Goal: Task Accomplishment & Management: Use online tool/utility

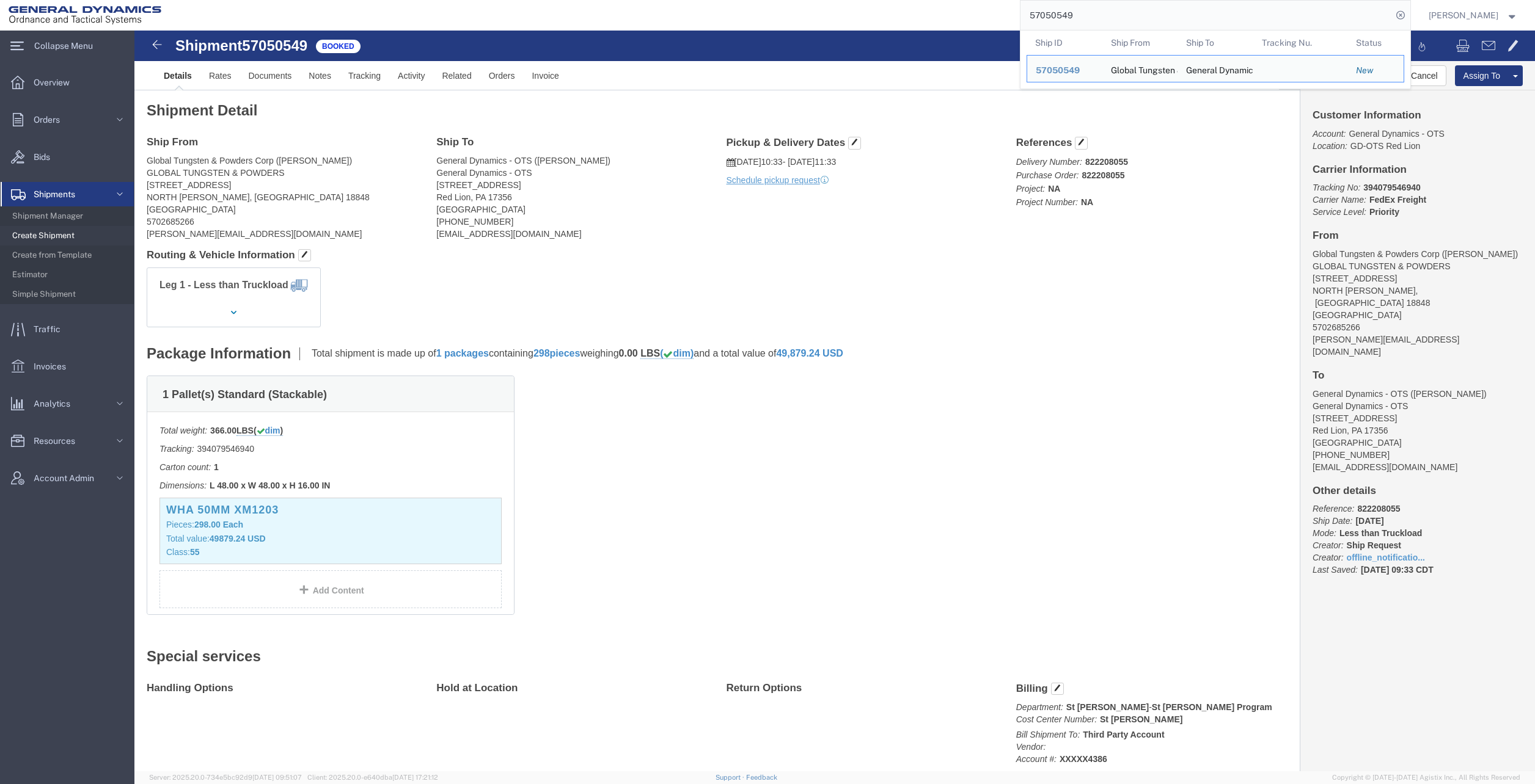
drag, startPoint x: 1144, startPoint y: 15, endPoint x: 1037, endPoint y: 11, distance: 107.1
click at [1037, 11] on input "57050549" at bounding box center [1206, 15] width 371 height 29
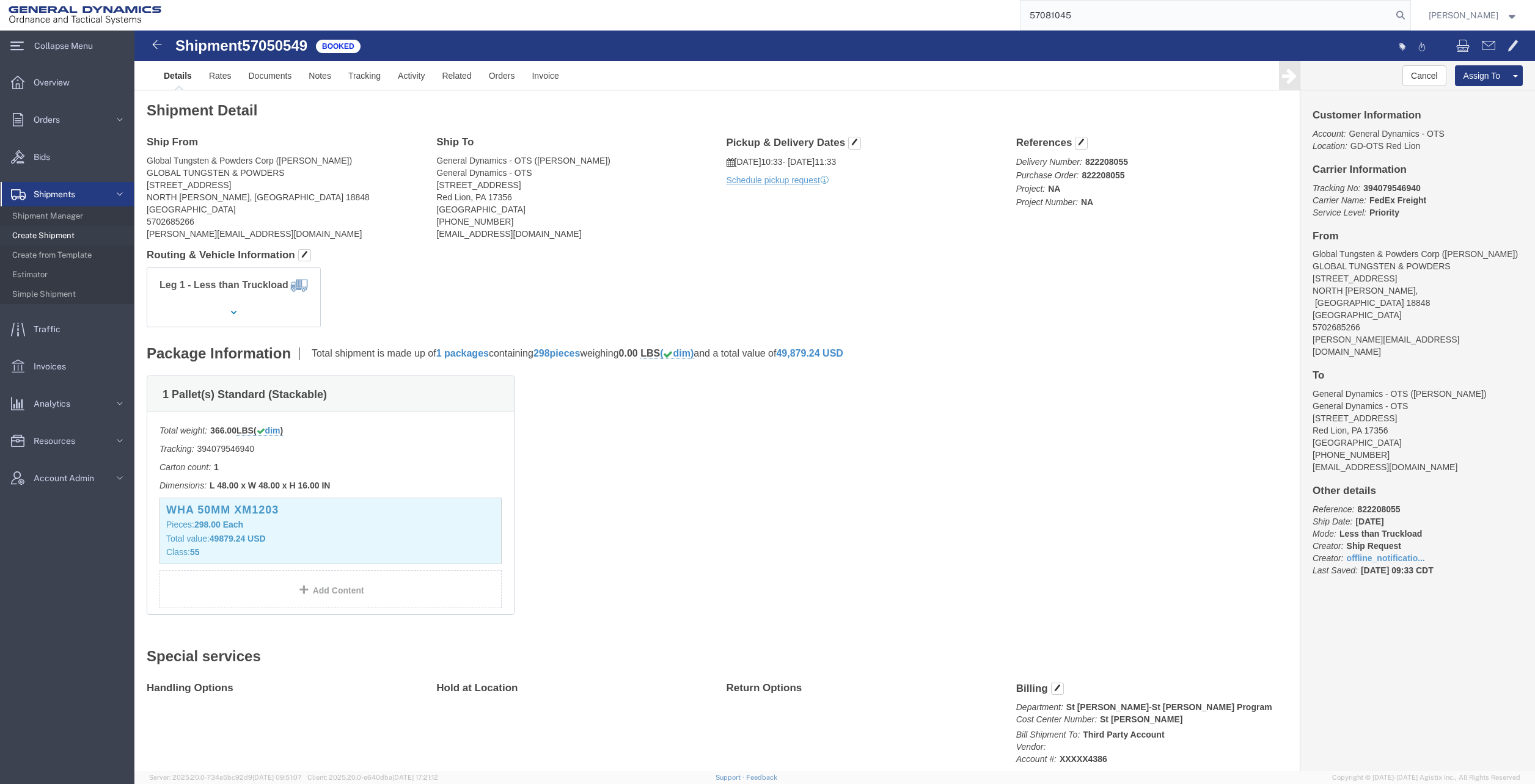
type input "57081045"
click at [1408, 18] on icon at bounding box center [1400, 15] width 17 height 17
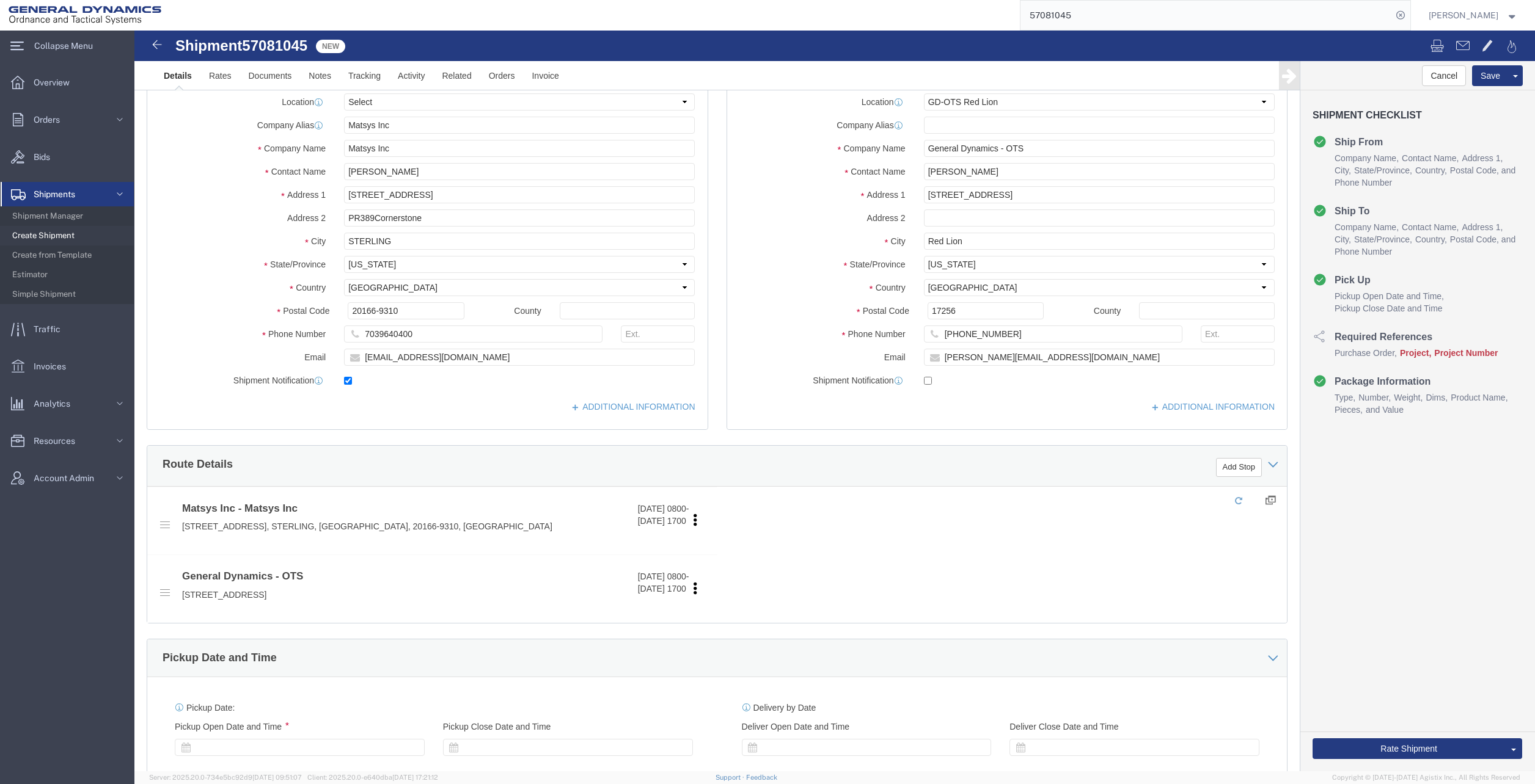
select select "310"
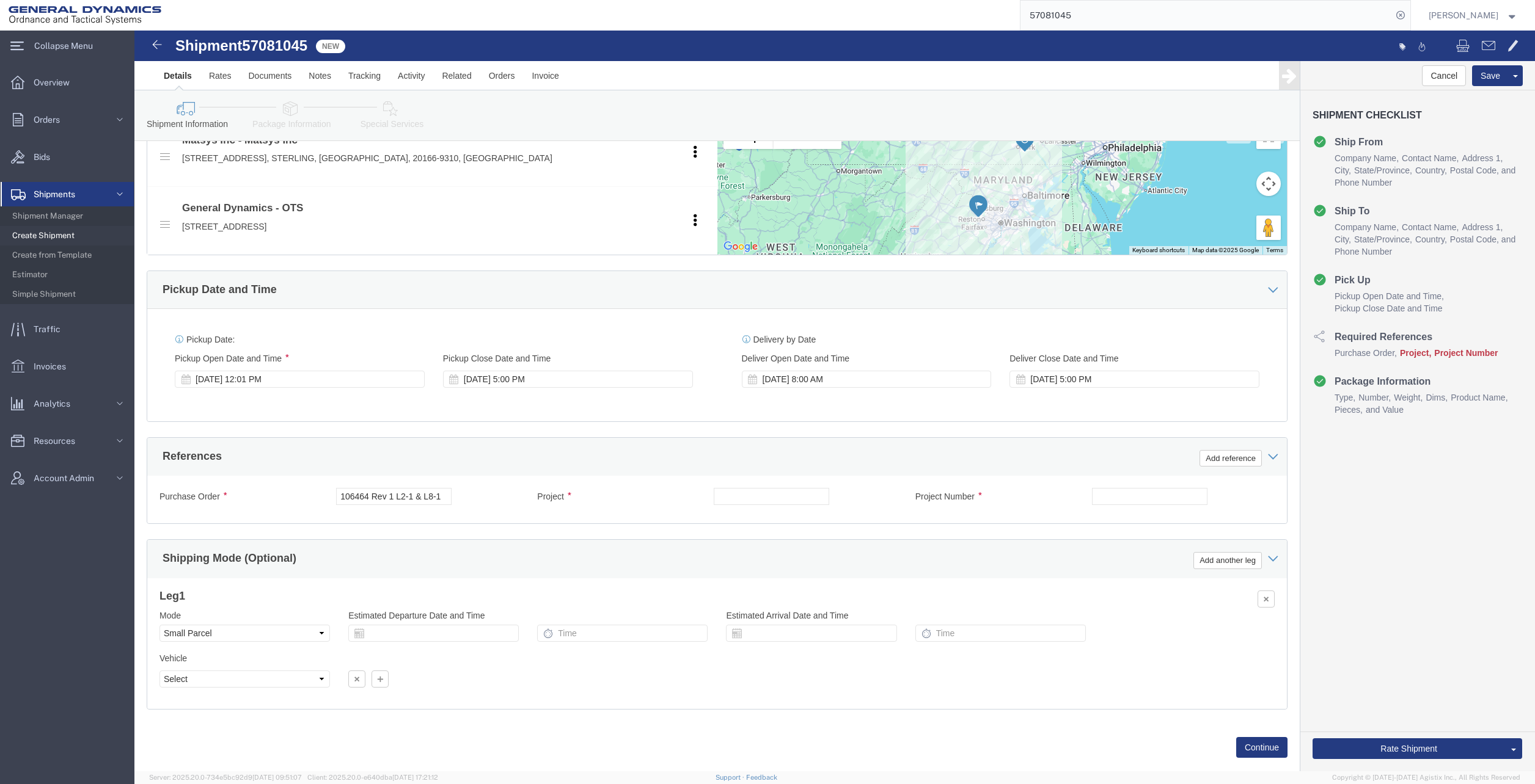
scroll to position [489, 0]
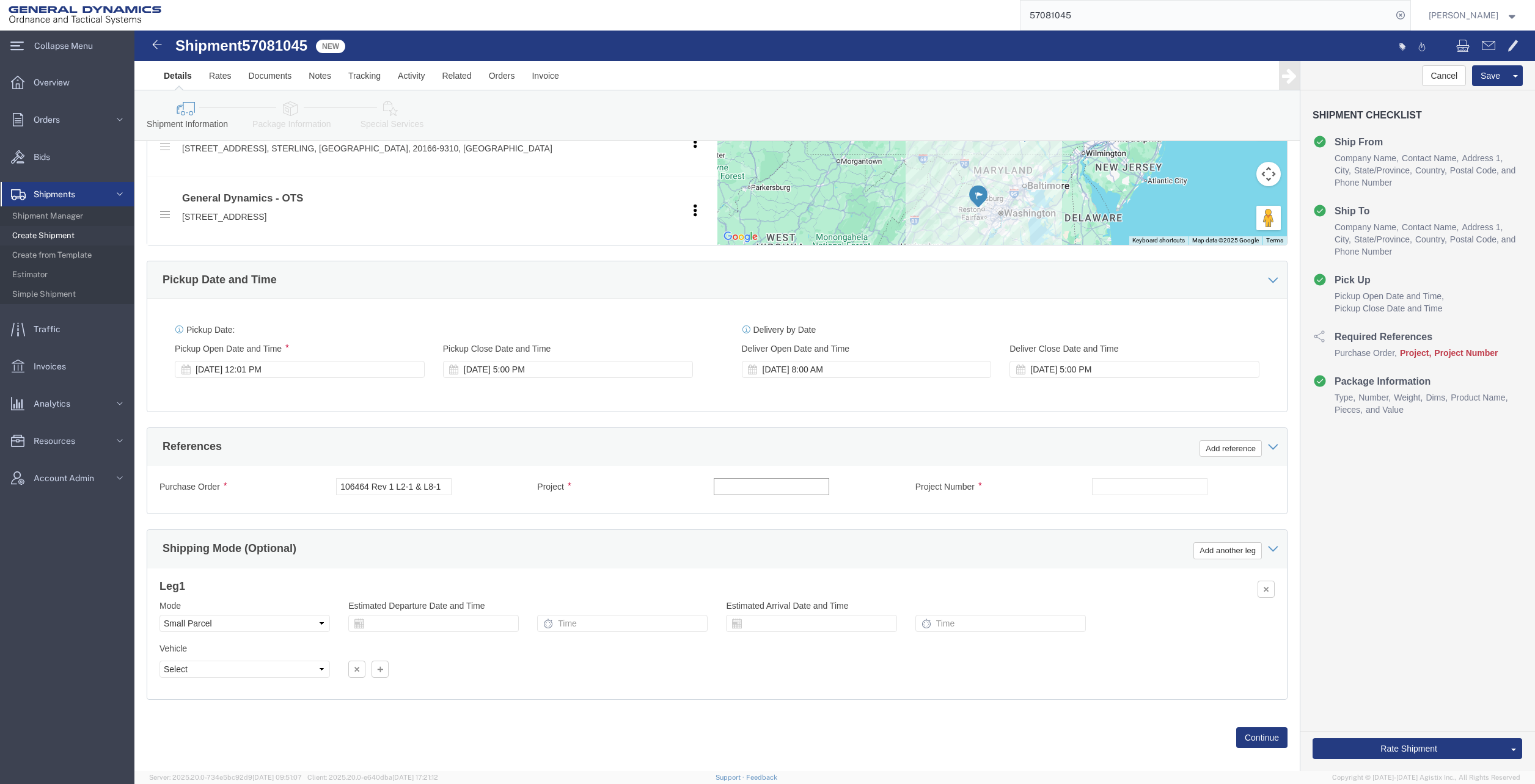
click input "text"
type input "NA"
click input "text"
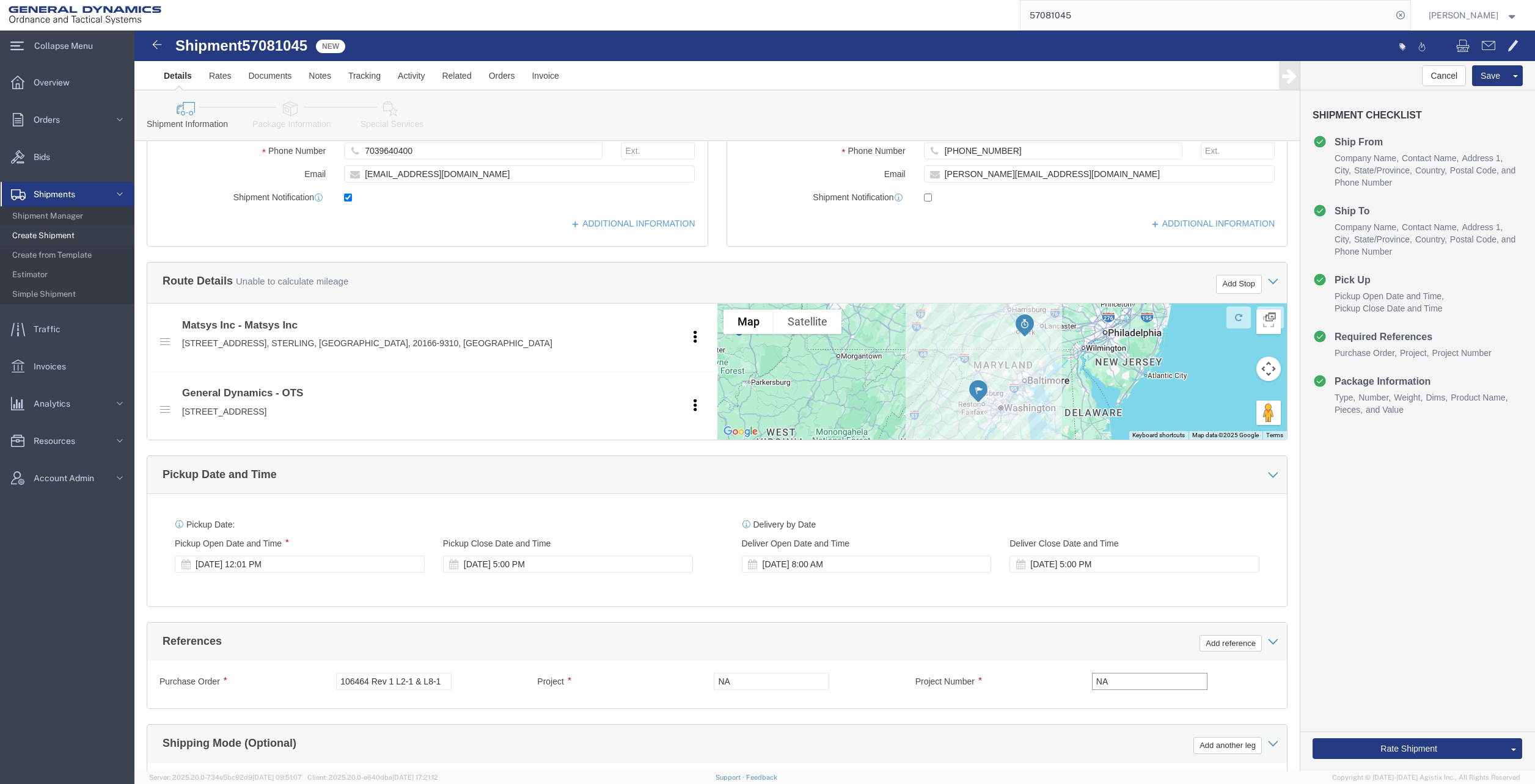
scroll to position [122, 0]
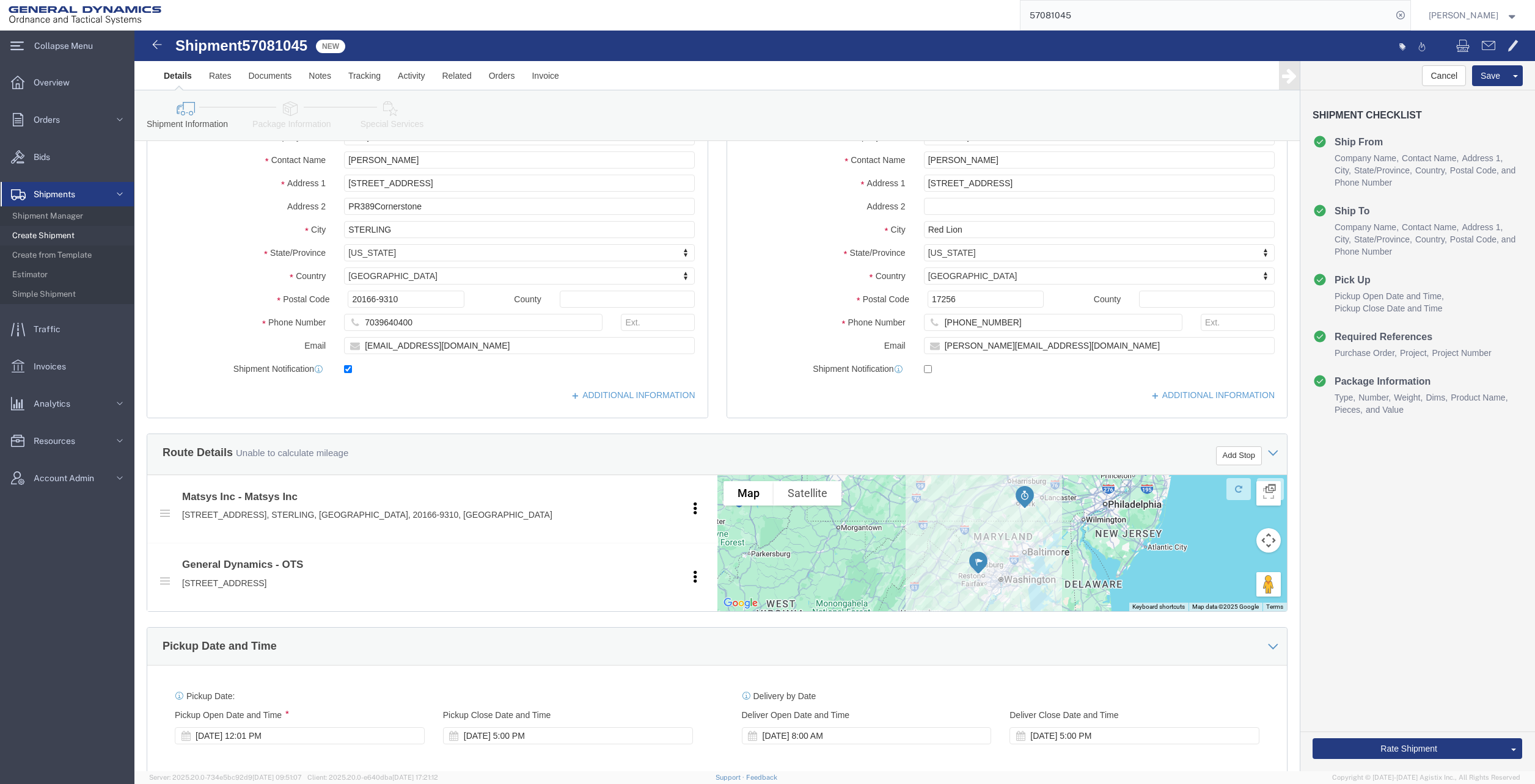
type input "NA"
click input "checkbox"
checkbox input "true"
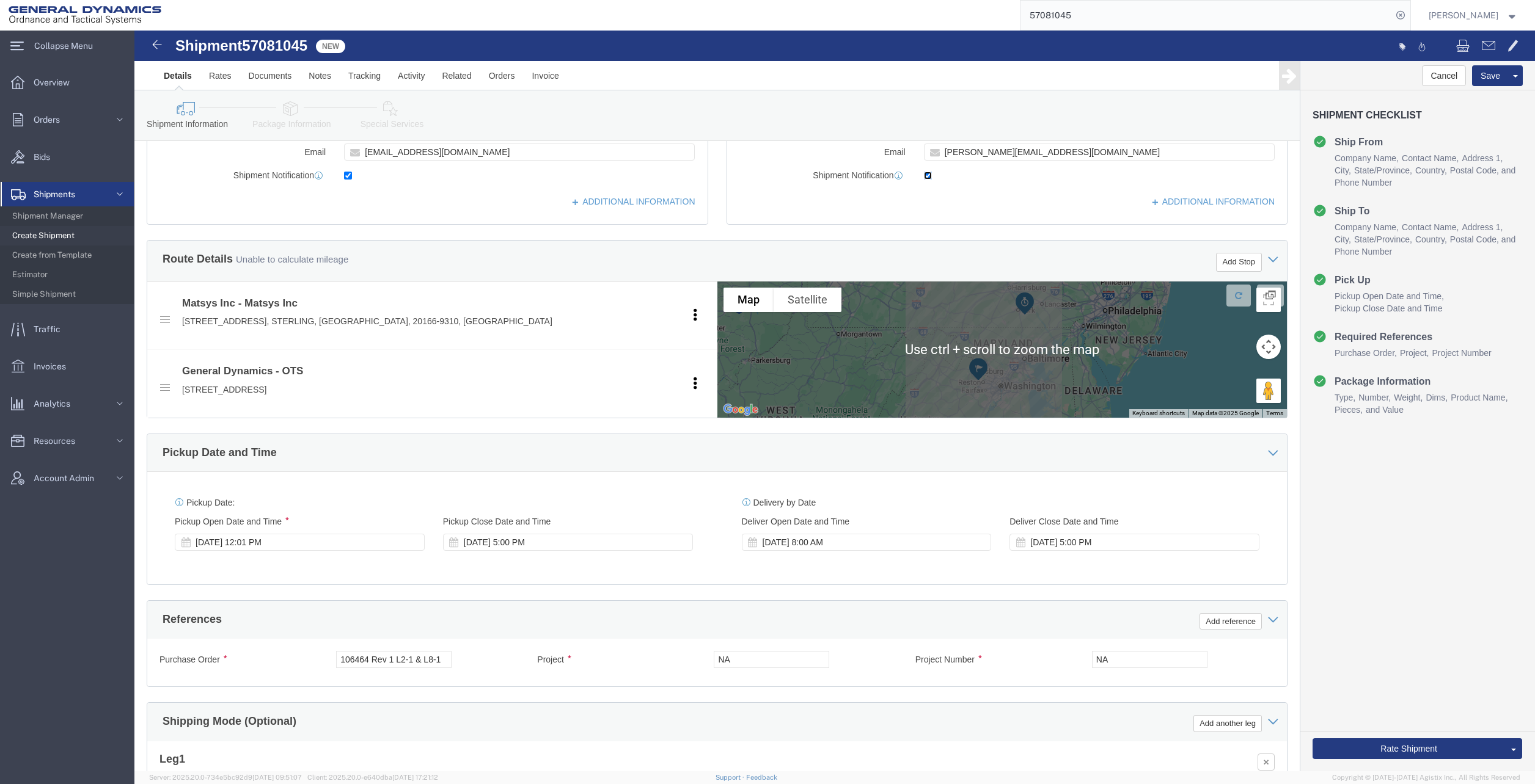
scroll to position [489, 0]
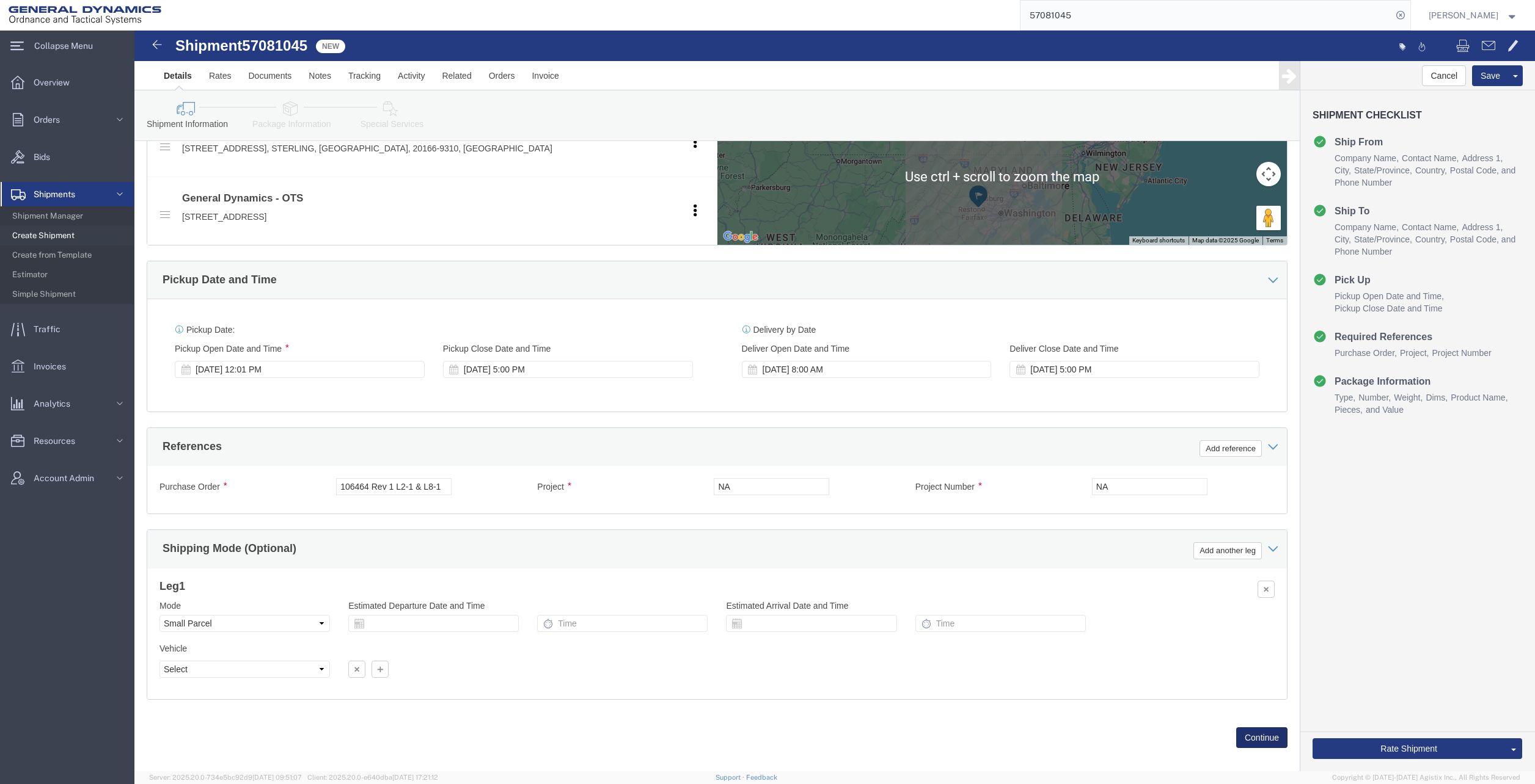
click button "Continue"
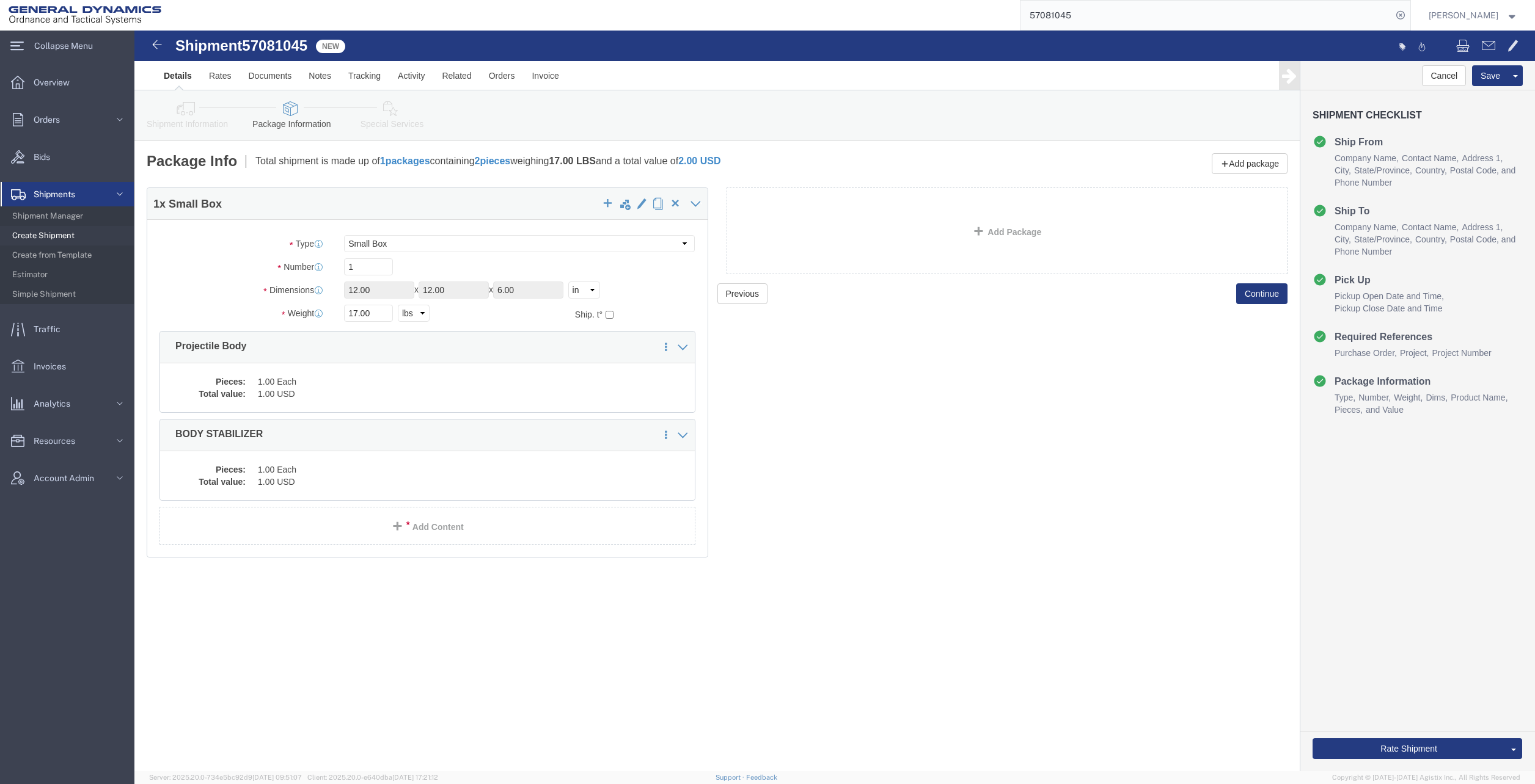
click link "Special Services"
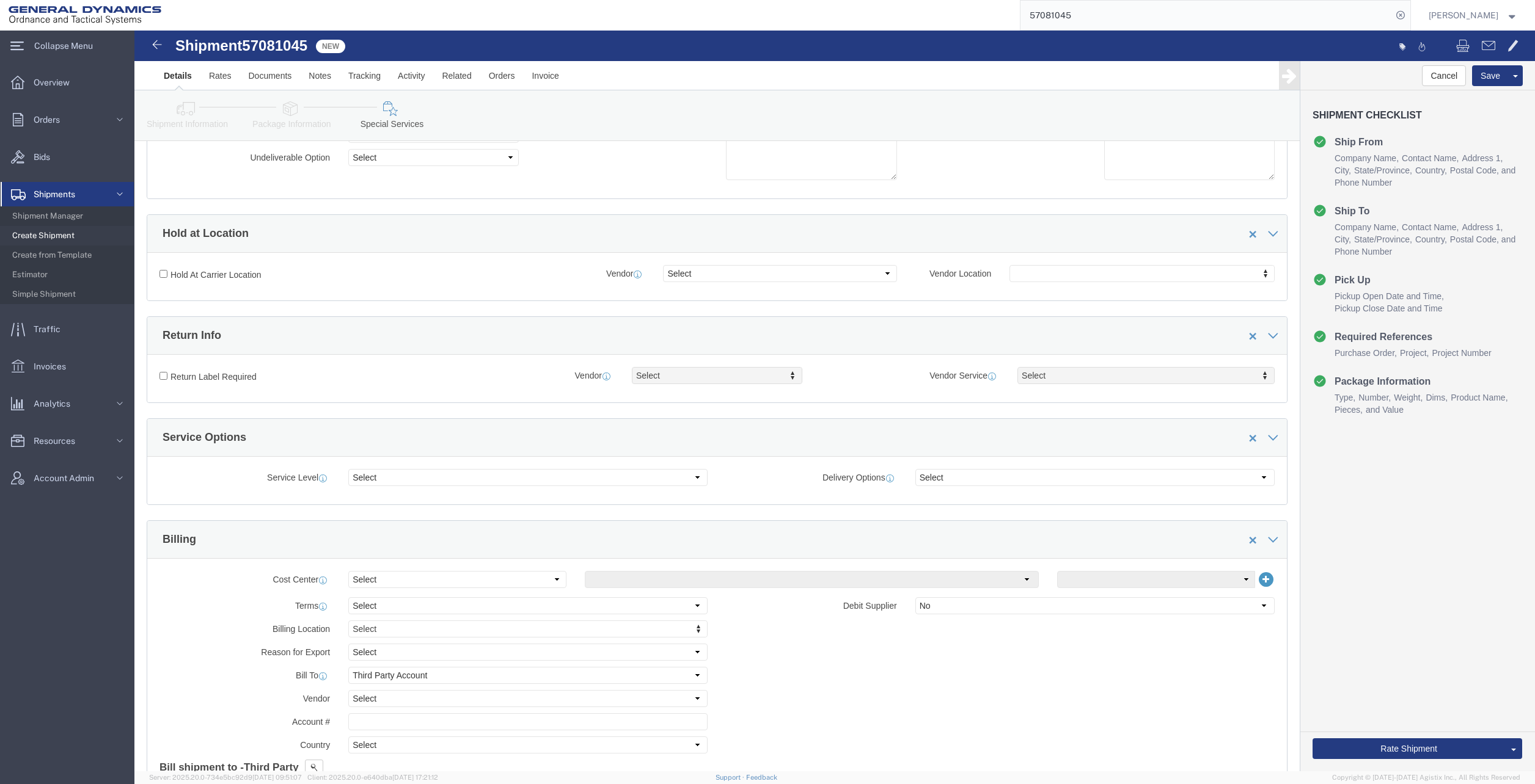
scroll to position [183, 0]
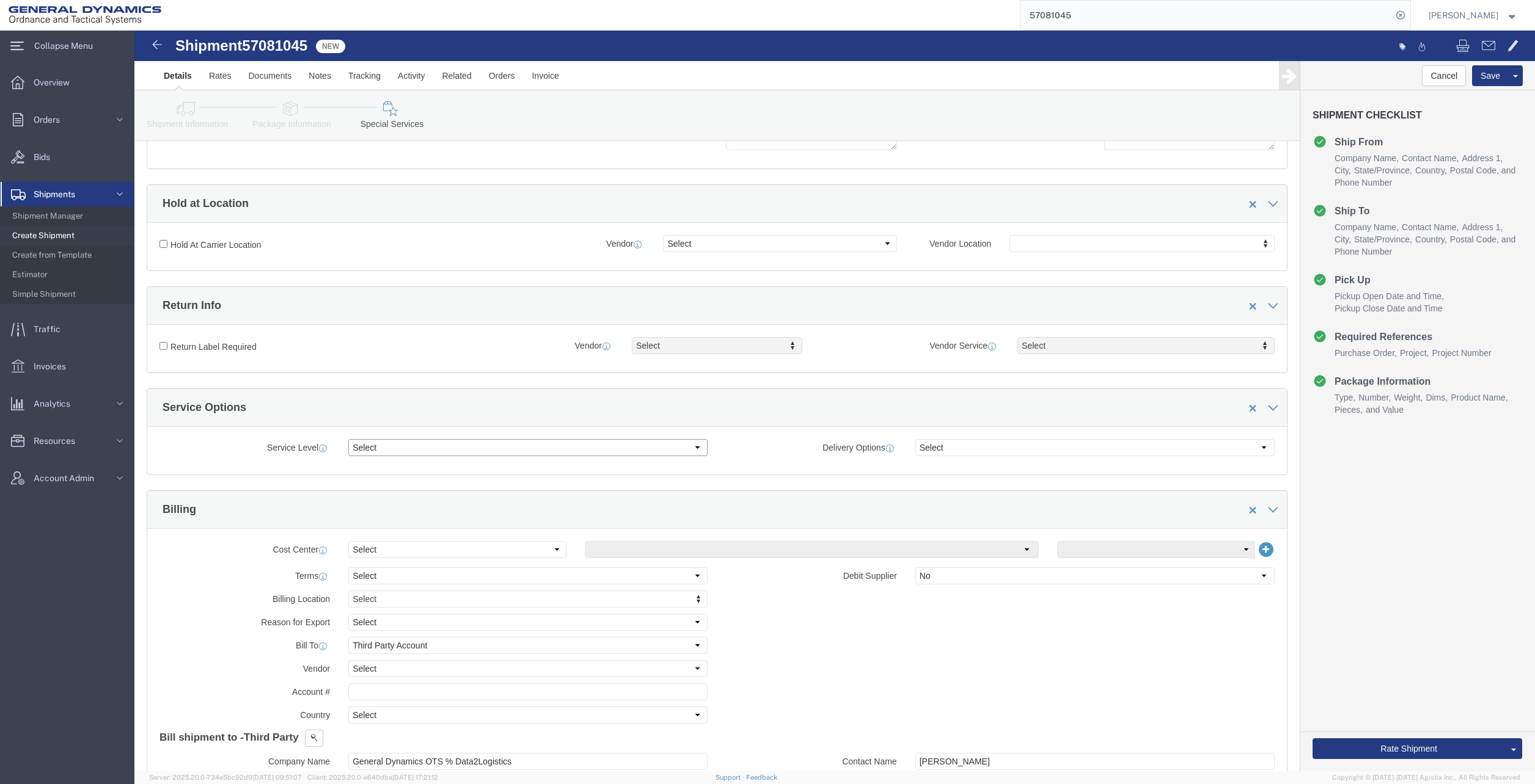
click select "Select 1 Day 2 Day 3-5 Day Economy 5+ Day"
click select "Select Buyer Cost Center Department Operations Number Order Number Sales Person"
select select "DEPARTMENT"
click select "Select Buyer Cost Center Department Operations Number Order Number Sales Person"
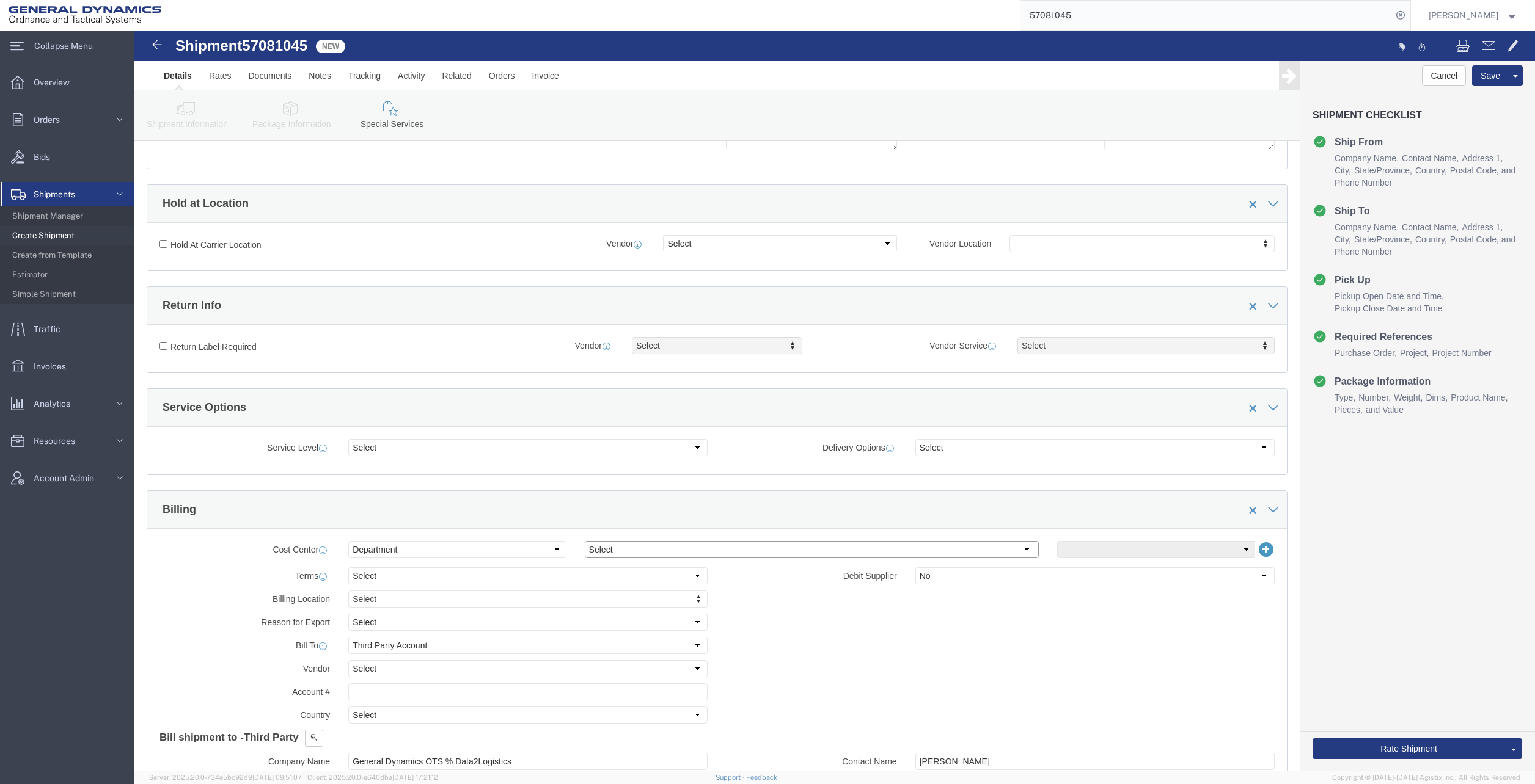
click select "Select [GEOGRAPHIC_DATA] [GEOGRAPHIC_DATA] [GEOGRAPHIC_DATA] [GEOGRAPHIC_DATA] …"
select select "1763983"
click select "Select [GEOGRAPHIC_DATA] [GEOGRAPHIC_DATA] [GEOGRAPHIC_DATA] [GEOGRAPHIC_DATA] …"
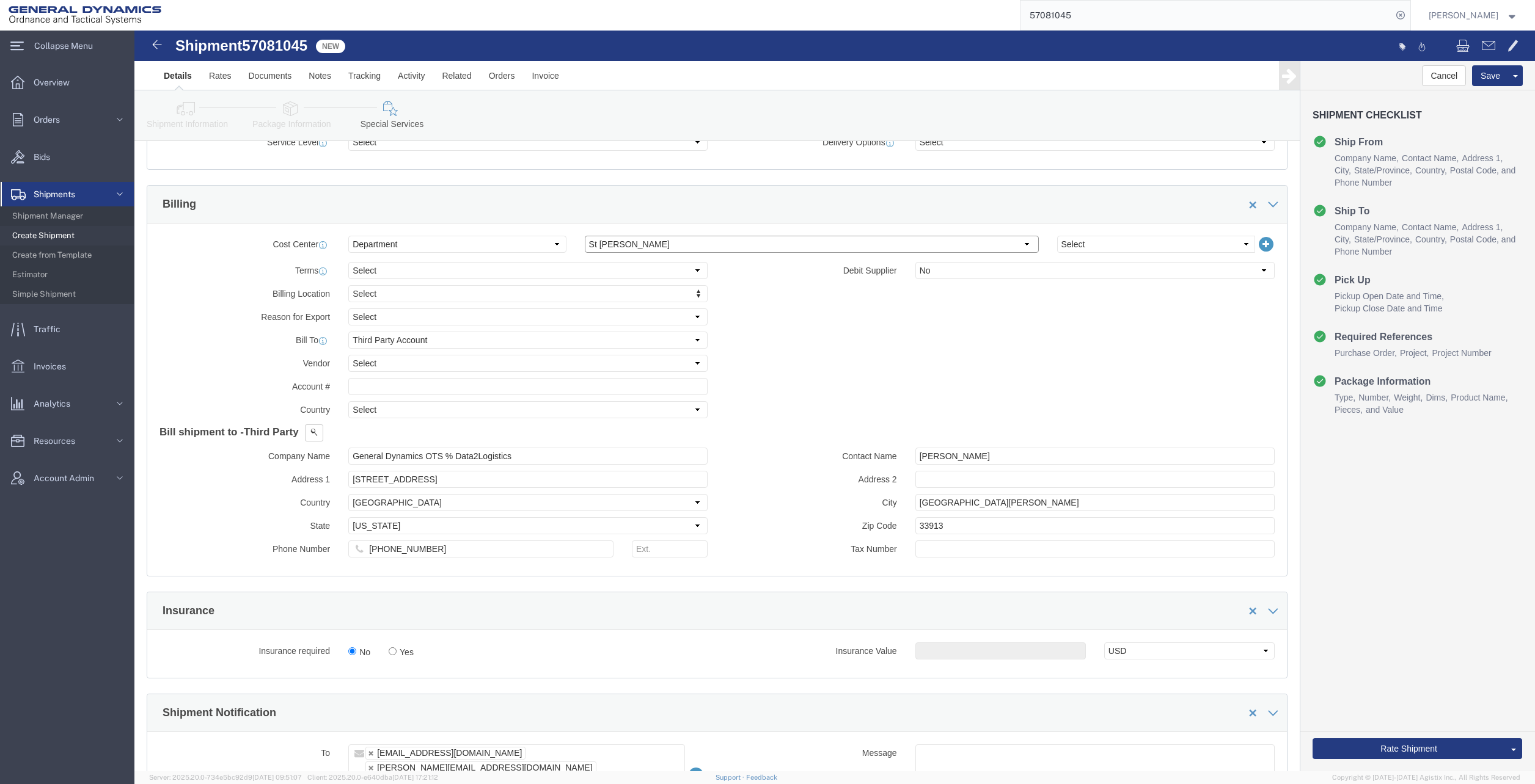
scroll to position [549, 0]
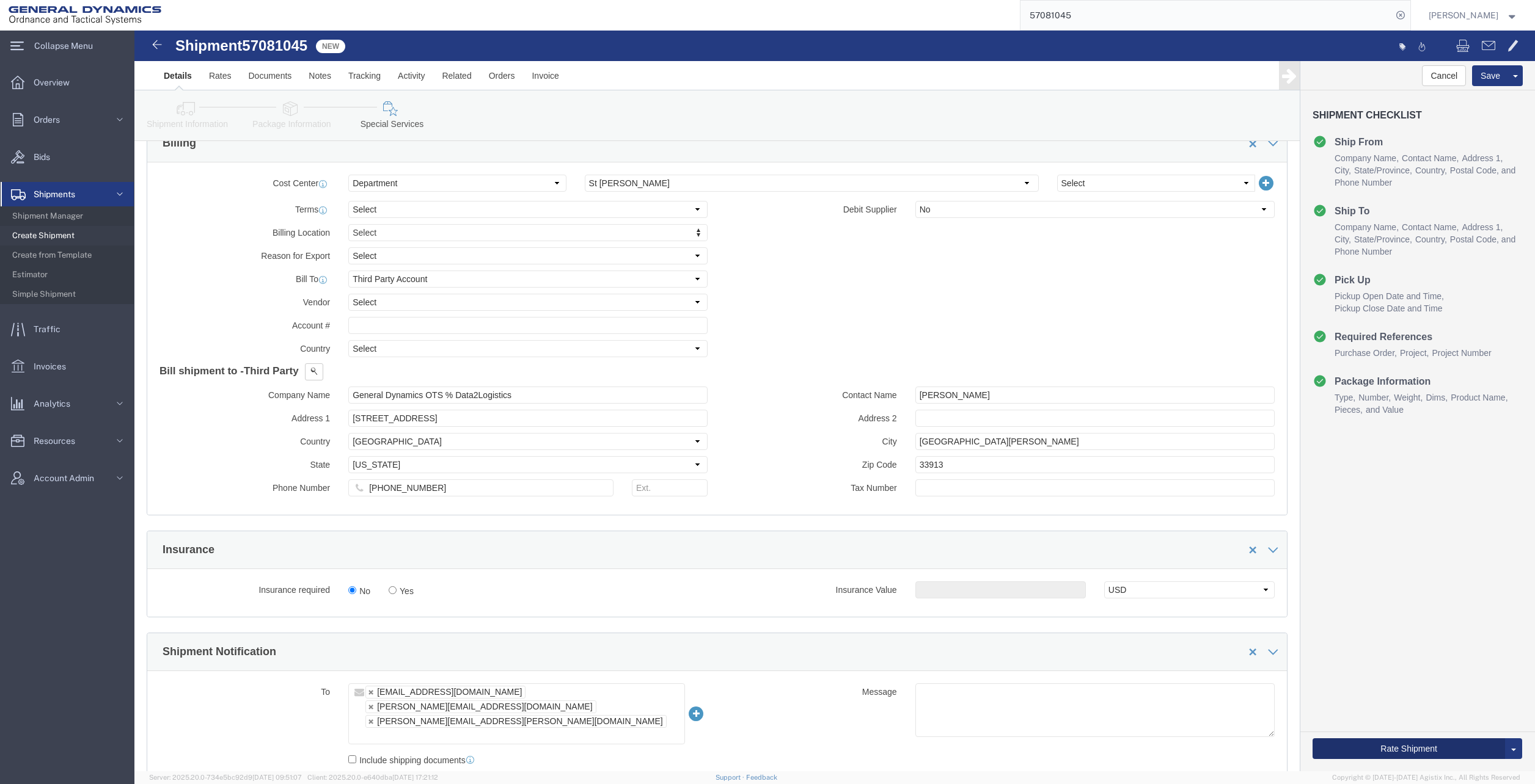
click button "Rate Shipment"
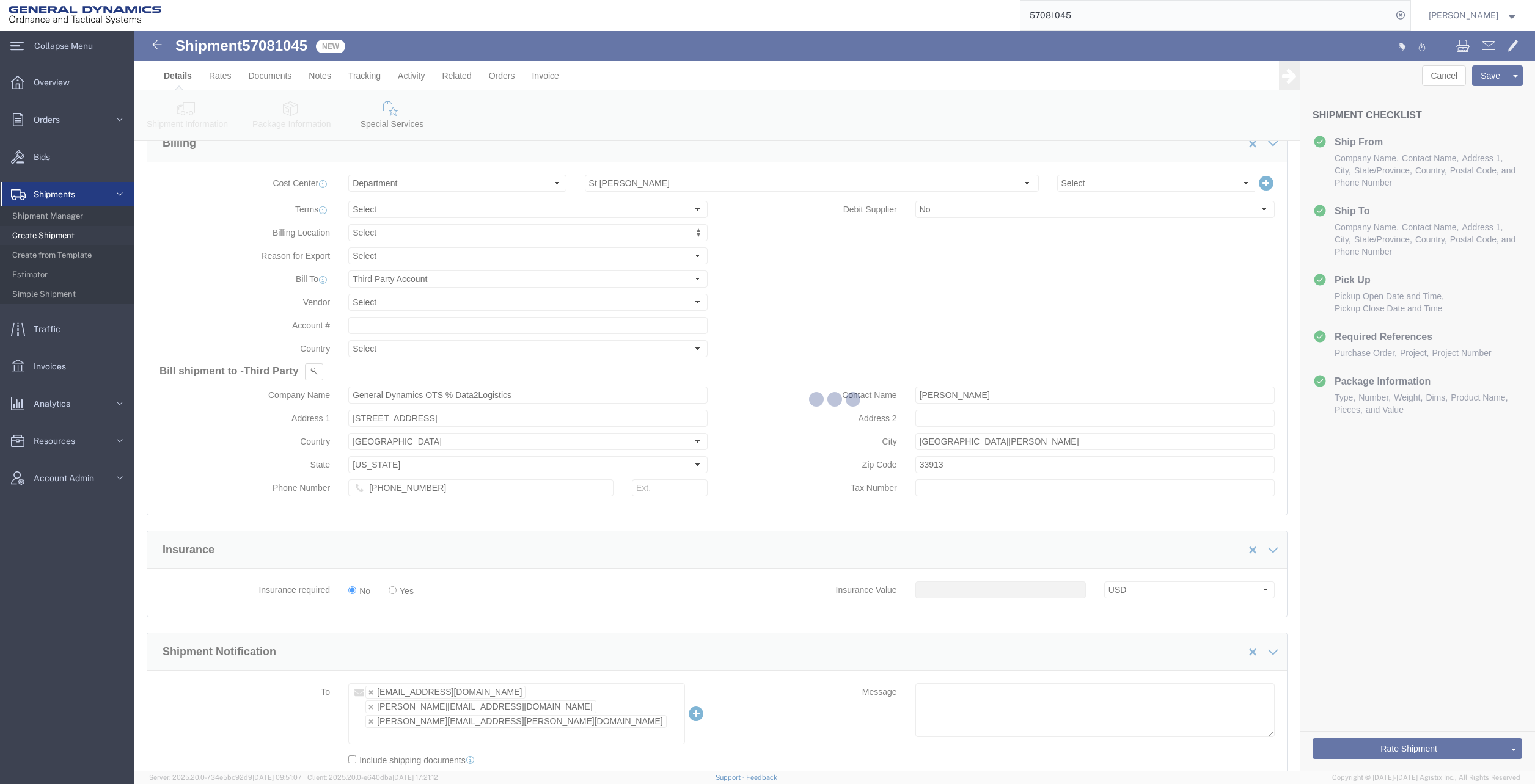
select select
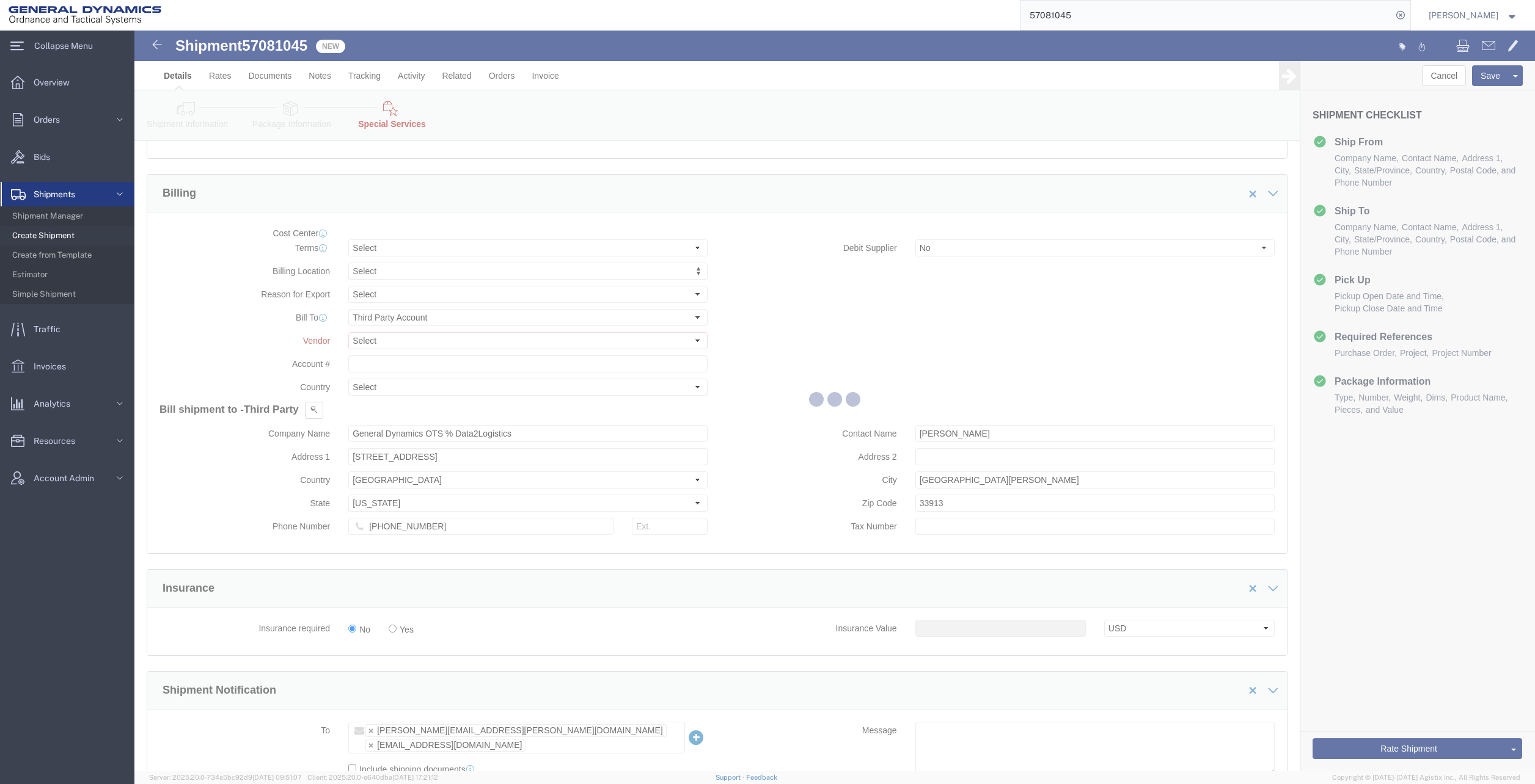
select select "DEPARTMENT"
select select "1763983"
select select "1763983_214681"
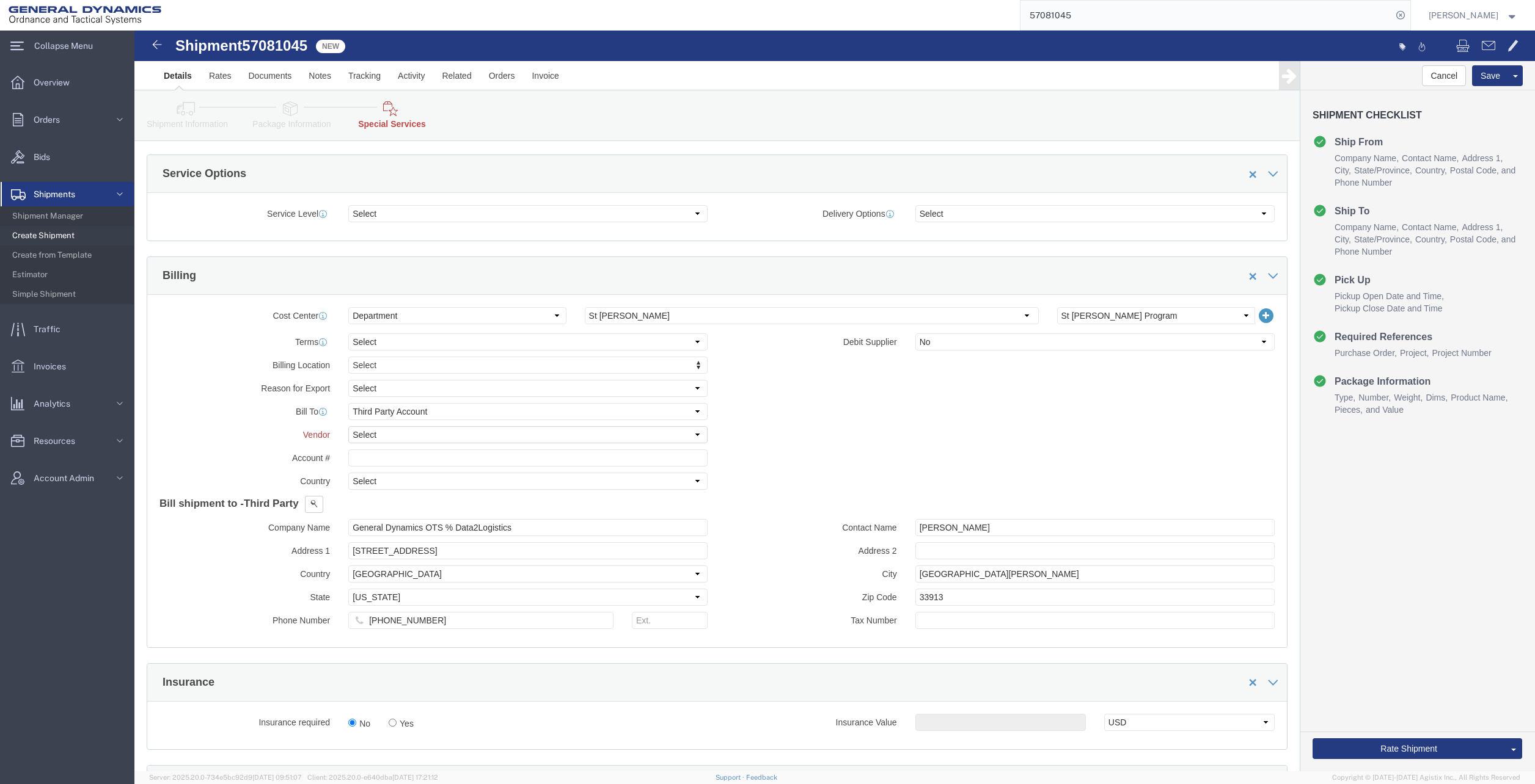
scroll to position [489, 0]
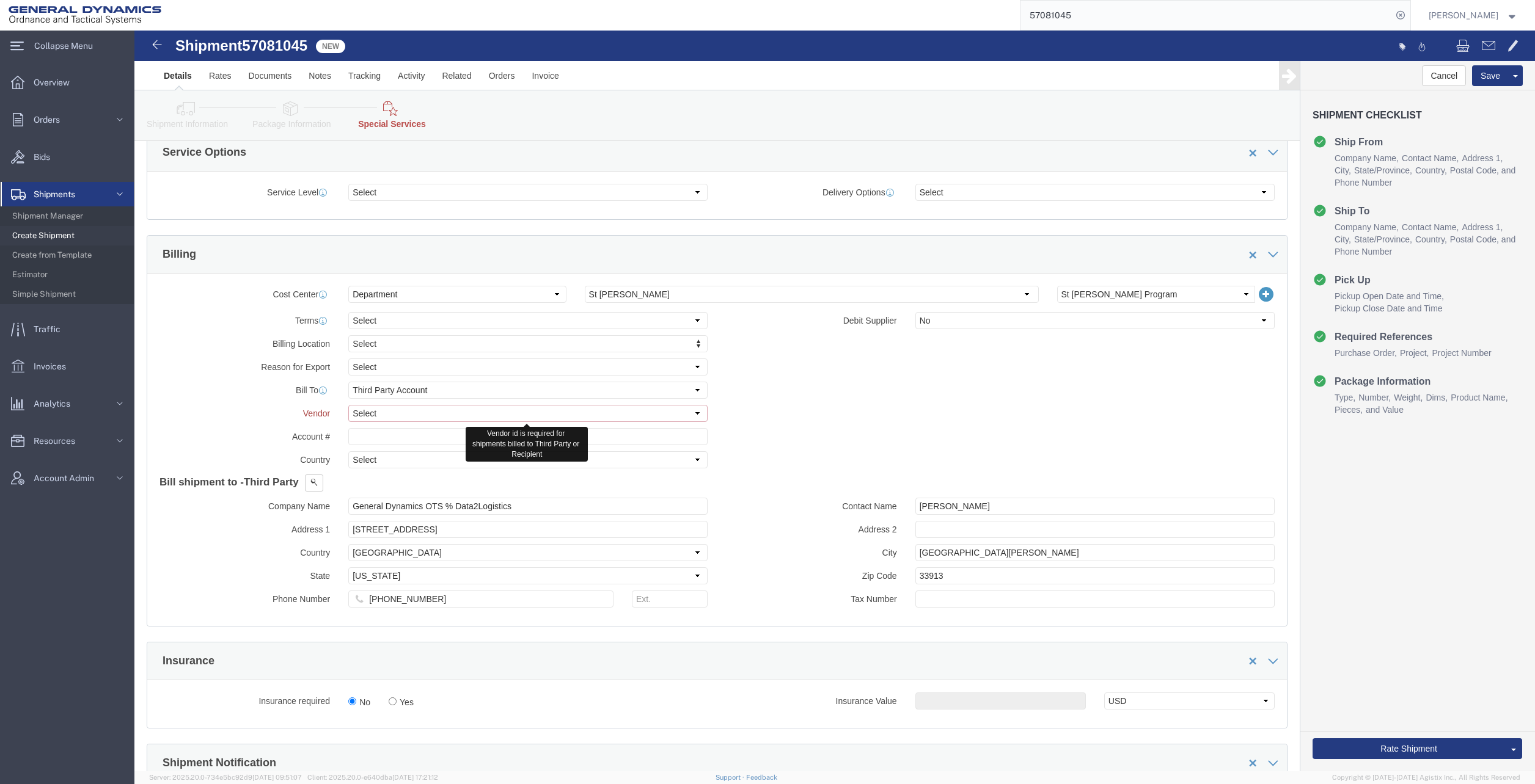
click select "Select DHL FedEx Express UPS"
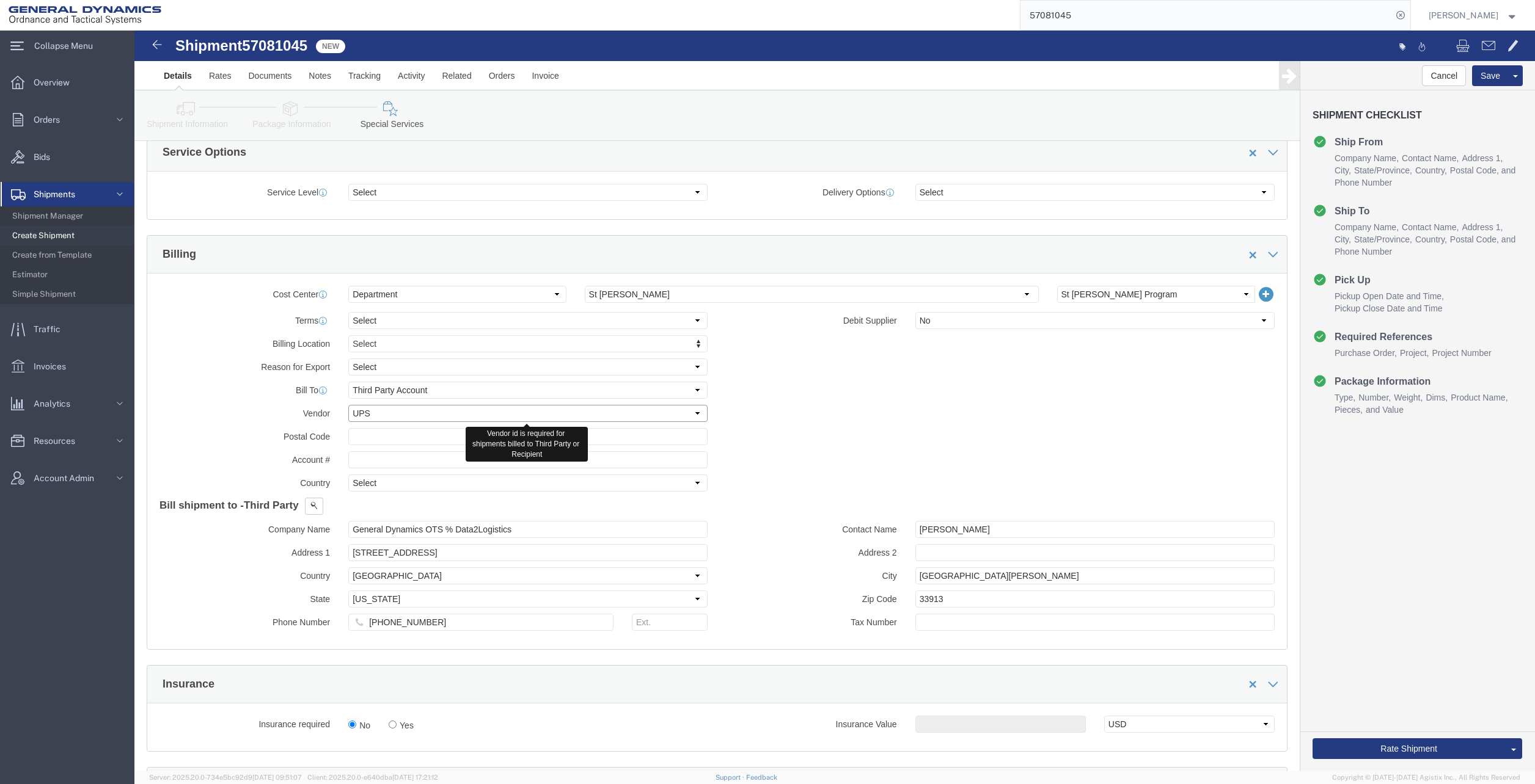
click select "Select DHL FedEx Express UPS"
select select "FedEx Express"
click select "Select DHL FedEx Express UPS"
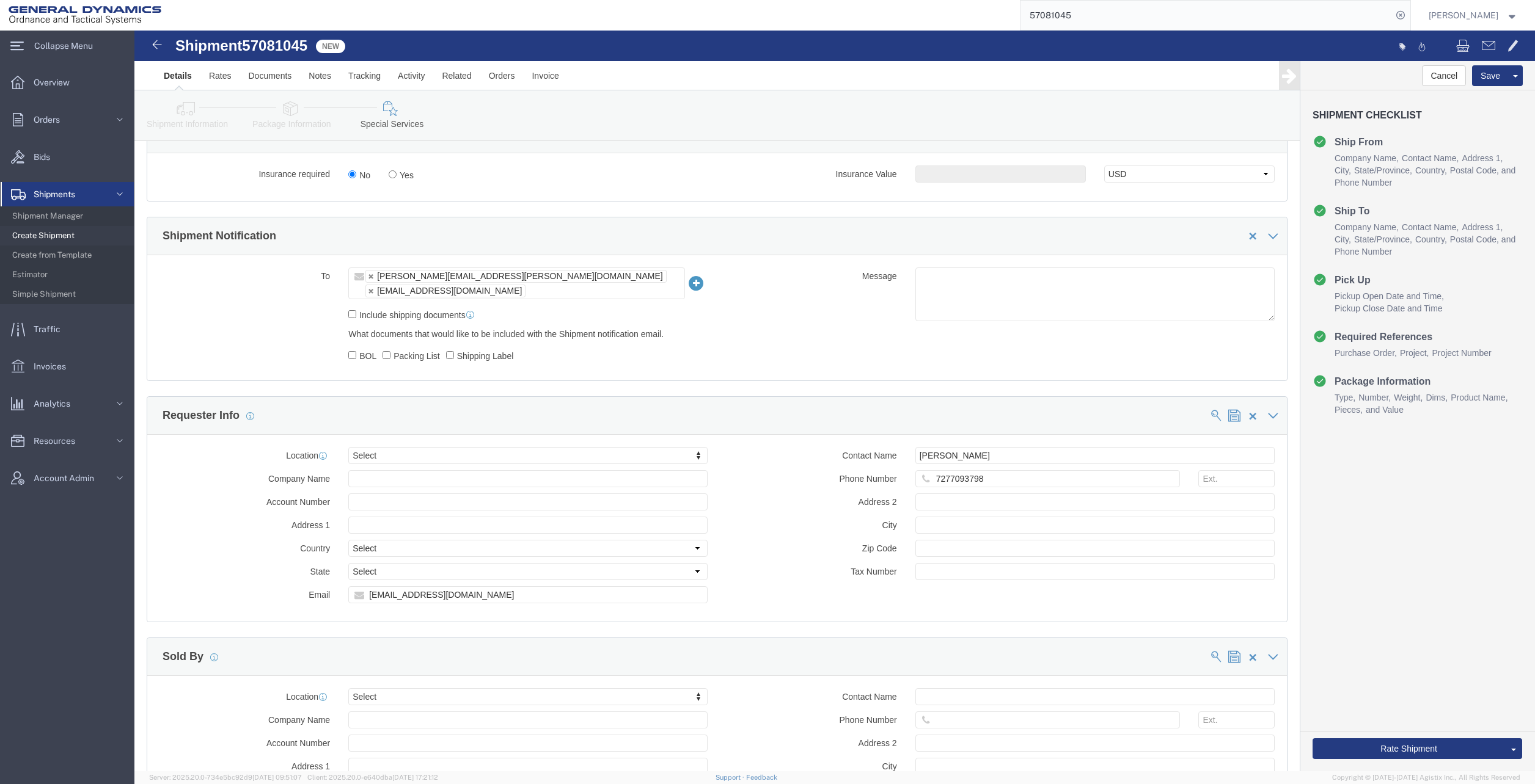
scroll to position [972, 0]
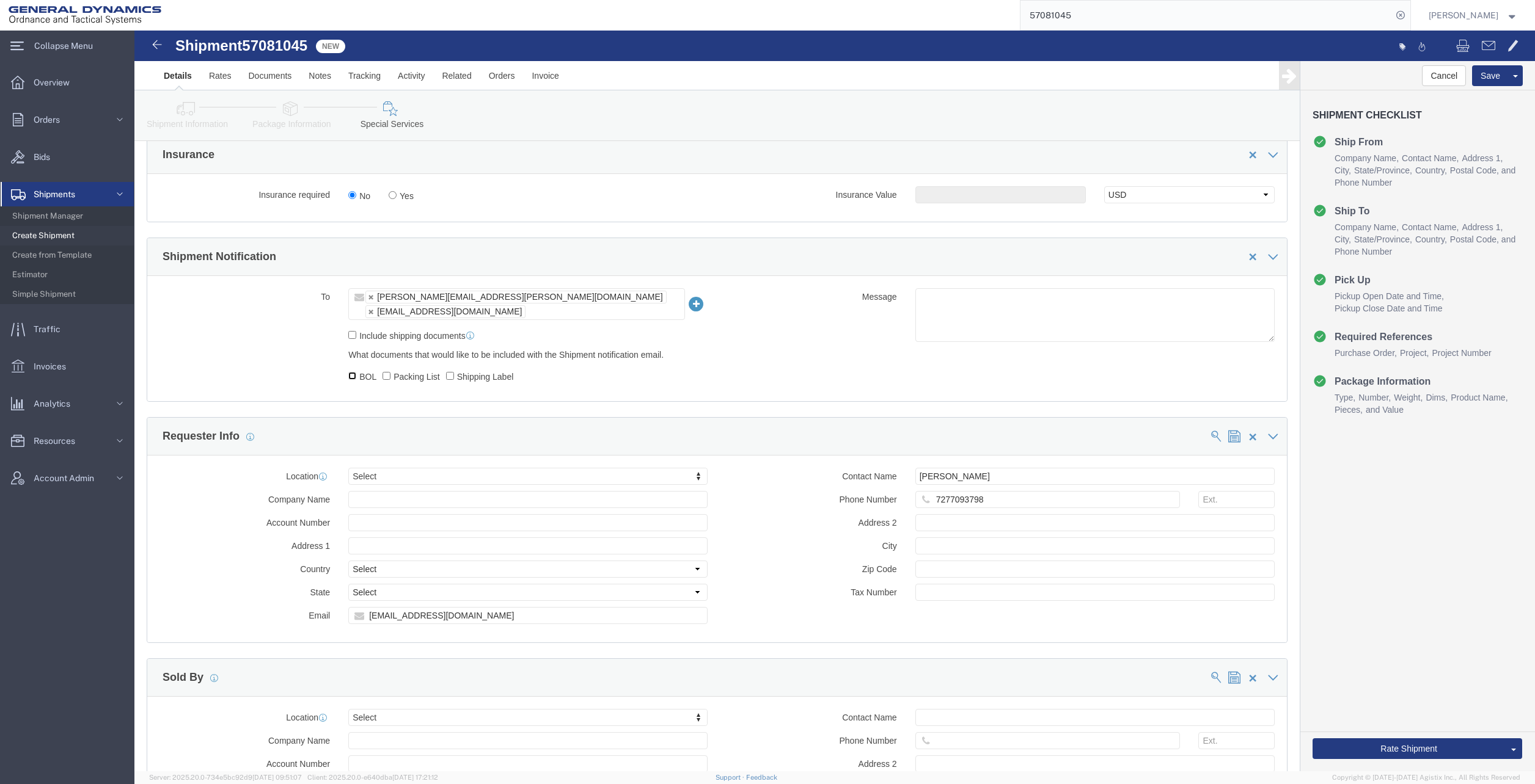
click input "BOL"
checkbox input "true"
click input "Packing List"
checkbox input "true"
click label "Shipping Label"
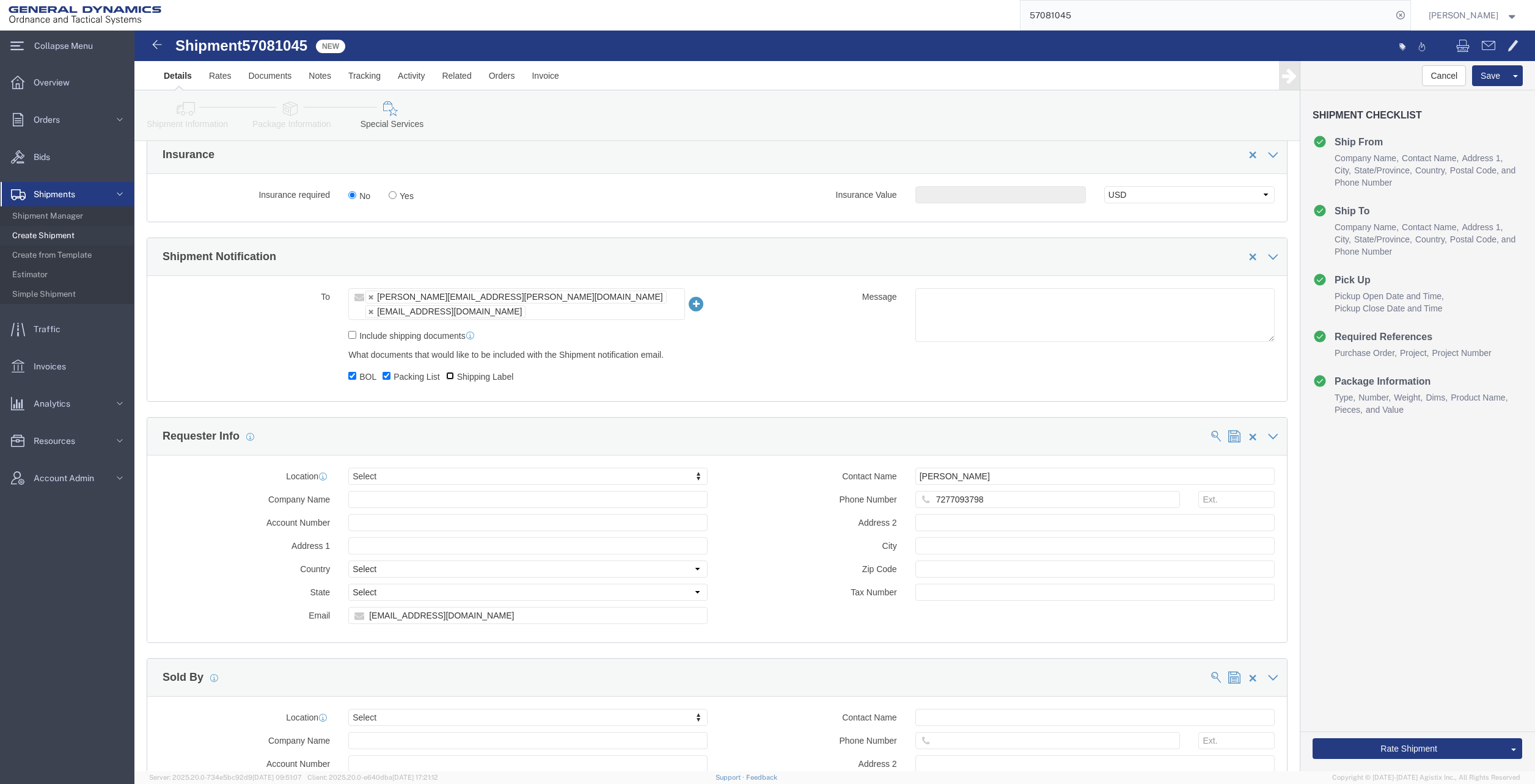
click input "Shipping Label"
checkbox input "true"
click button "Rate Shipment"
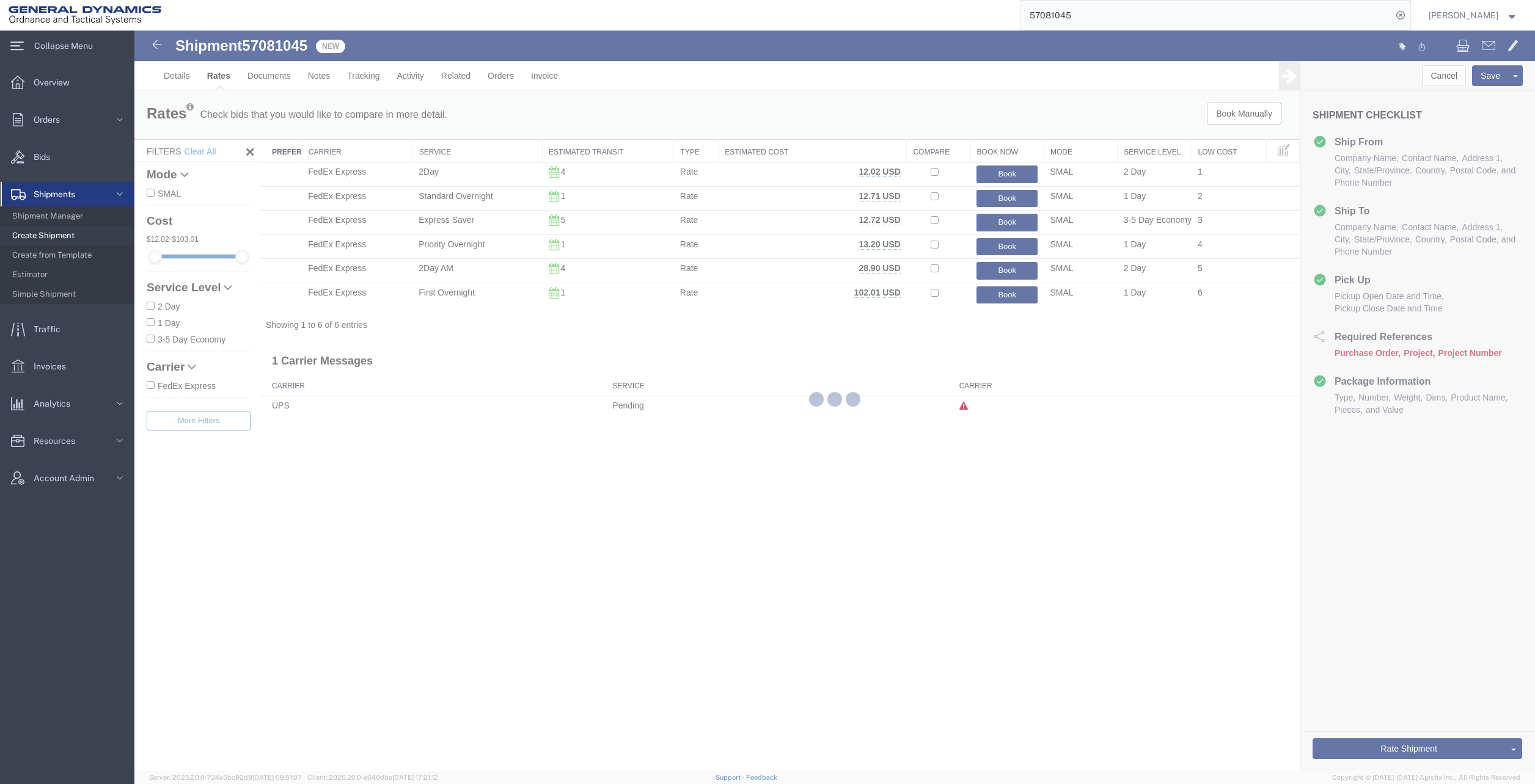
scroll to position [0, 0]
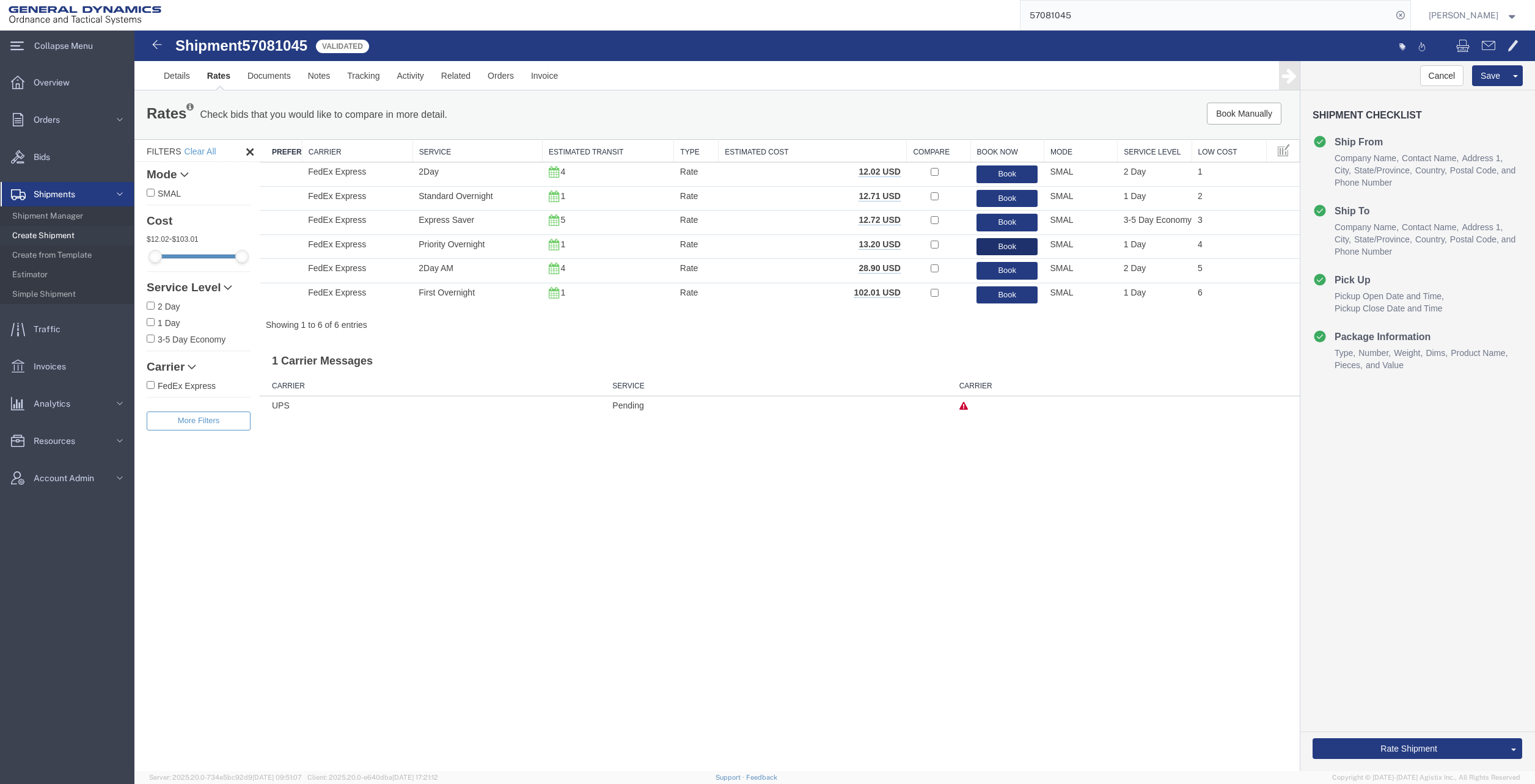
click at [1007, 243] on button "Book" at bounding box center [1006, 247] width 61 height 18
